Goal: Task Accomplishment & Management: Manage account settings

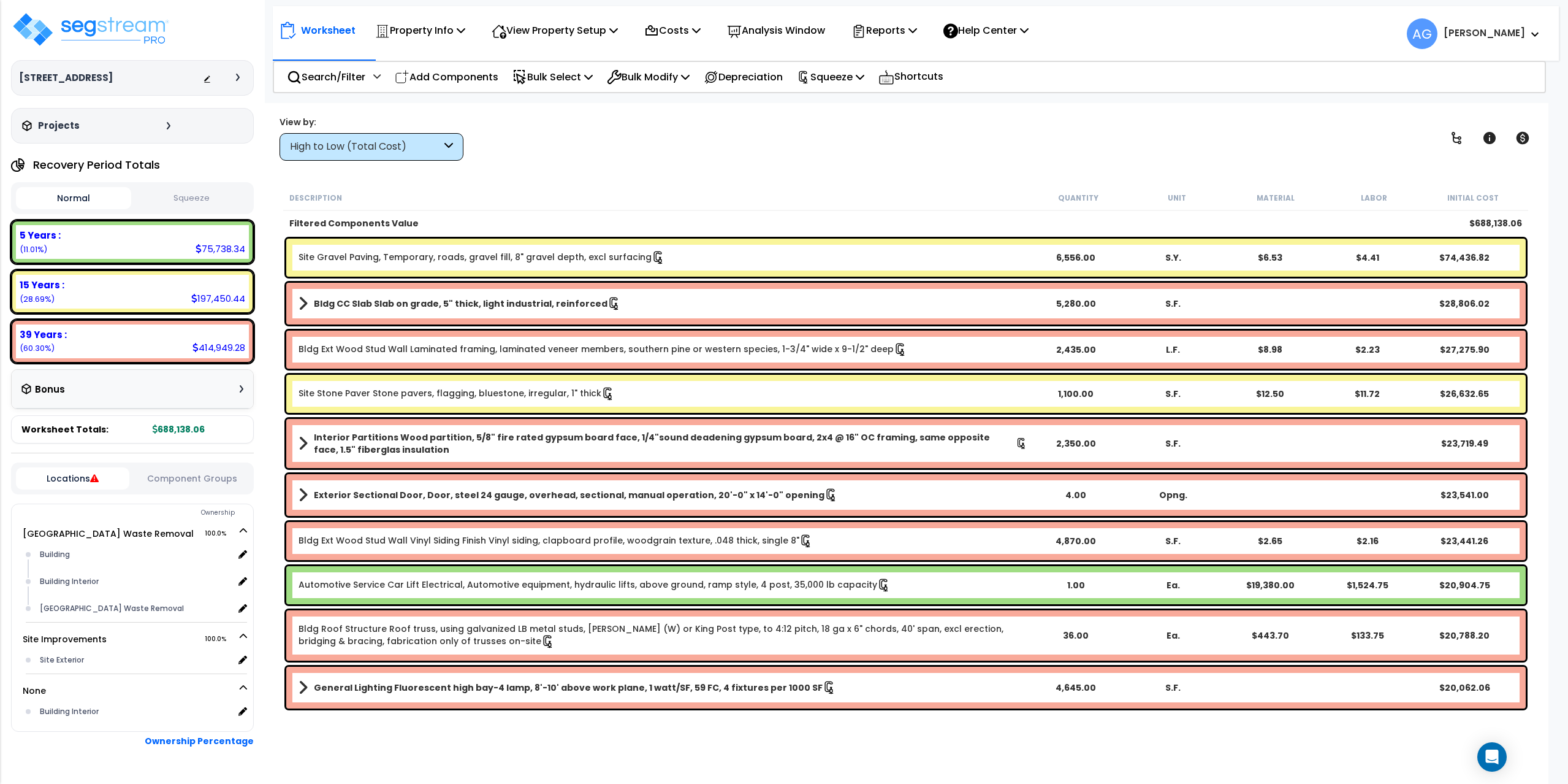
click at [188, 204] on button "Squeeze" at bounding box center [192, 198] width 115 height 22
click at [93, 33] on img at bounding box center [90, 29] width 160 height 37
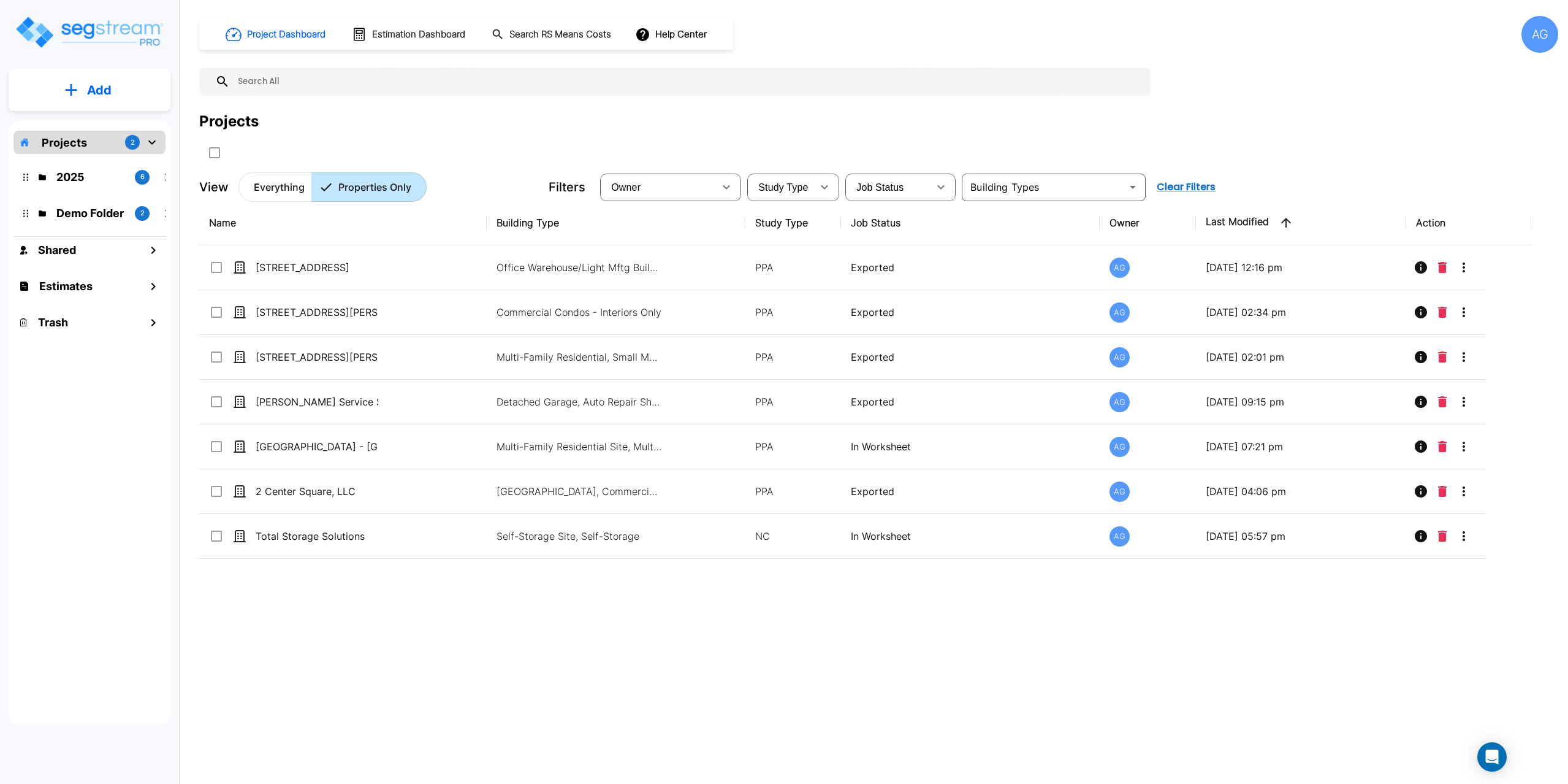
click at [1546, 38] on div "AG" at bounding box center [1539, 34] width 37 height 37
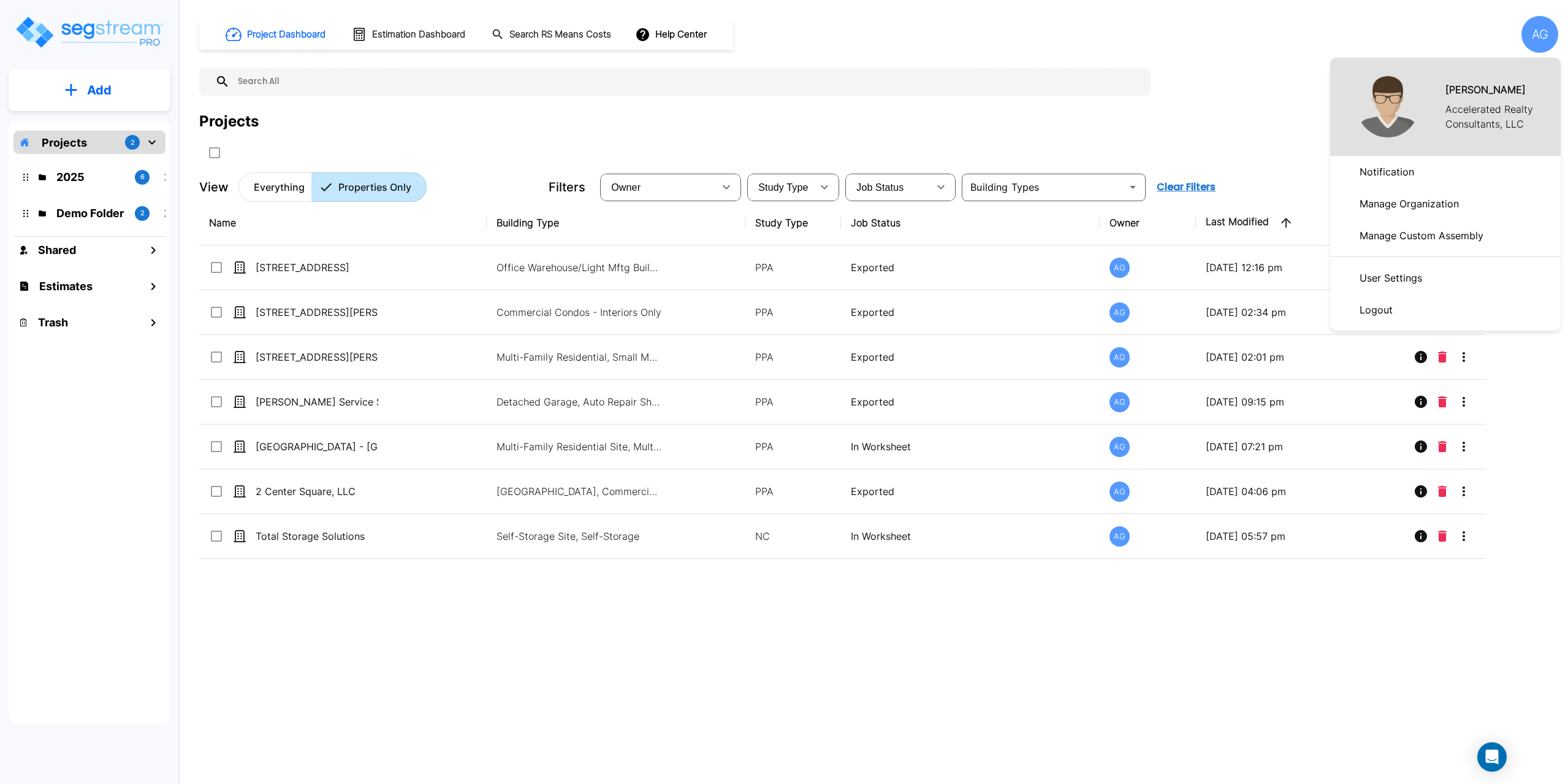
click at [1392, 206] on p "Manage Organization" at bounding box center [1408, 203] width 109 height 24
